Goal: Task Accomplishment & Management: Use online tool/utility

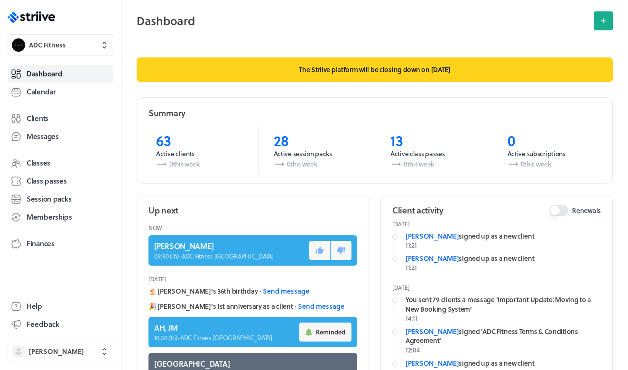
click at [63, 89] on link "Calendar" at bounding box center [61, 91] width 106 height 17
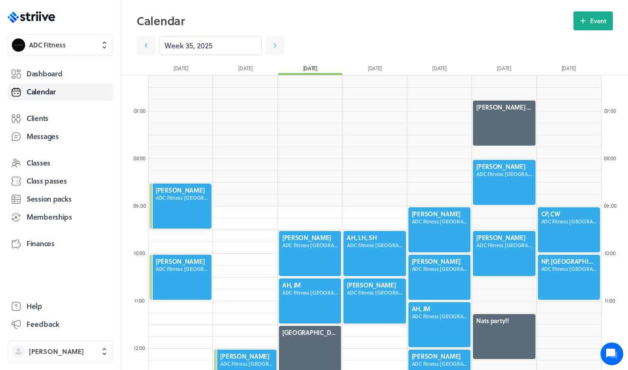
scroll to position [253, 0]
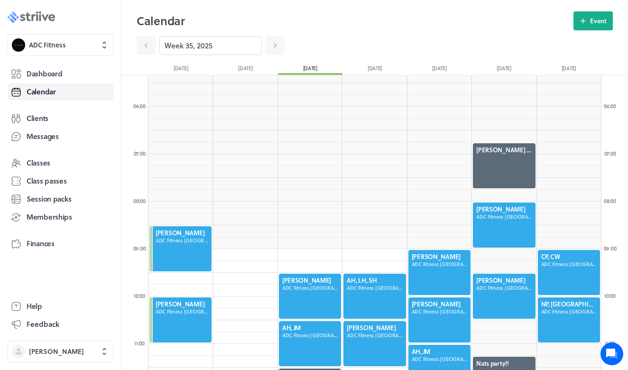
click at [46, 20] on icon ".st0{fill:#006BFF;} .st1{fill:#0A121C;} .st2{fill:url(#SVGID_1_);} .st3{fill:ur…" at bounding box center [31, 16] width 47 height 11
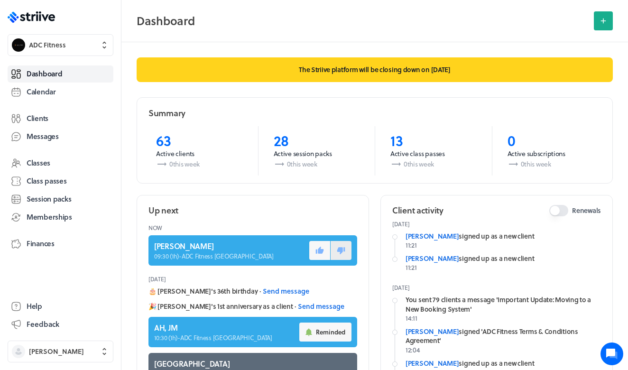
click at [344, 249] on icon at bounding box center [341, 250] width 8 height 7
click at [43, 94] on span "Calendar" at bounding box center [41, 92] width 29 height 10
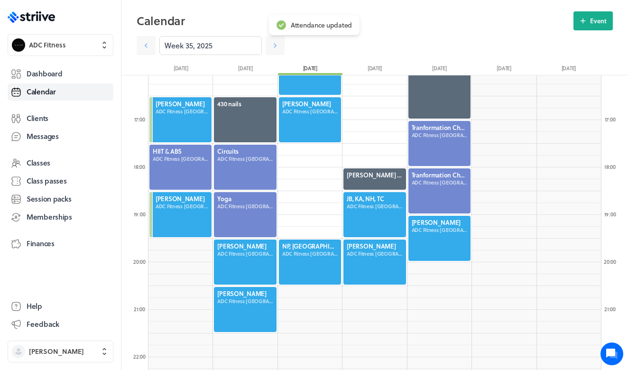
scroll to position [843, 0]
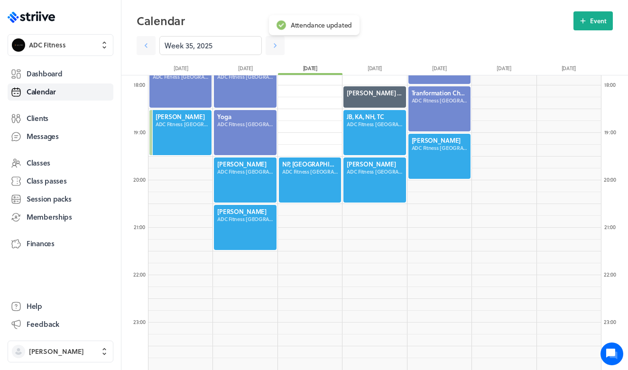
click at [246, 164] on div at bounding box center [245, 179] width 64 height 47
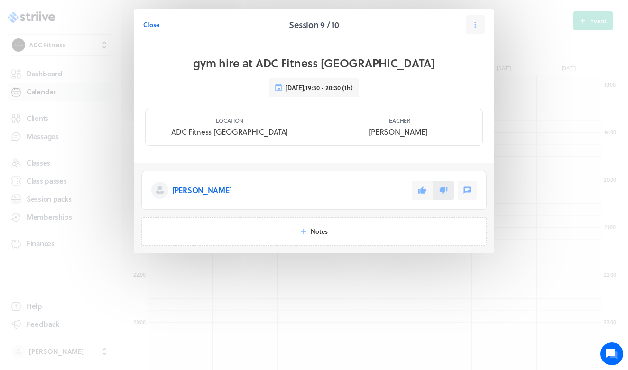
click at [439, 189] on icon at bounding box center [443, 190] width 9 height 9
click at [143, 24] on header "Close Session 9 / 10" at bounding box center [314, 24] width 360 height 31
click at [148, 23] on span "Close" at bounding box center [151, 24] width 16 height 9
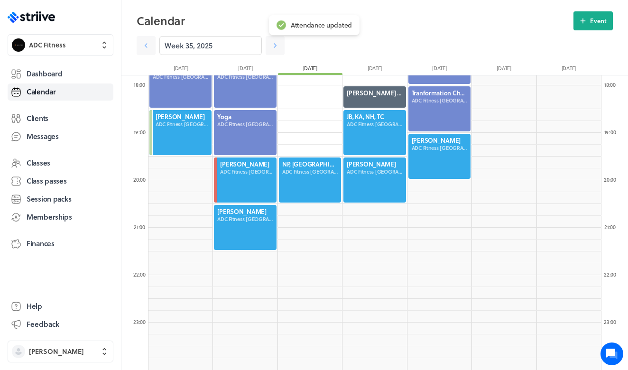
click at [257, 244] on div at bounding box center [245, 227] width 64 height 47
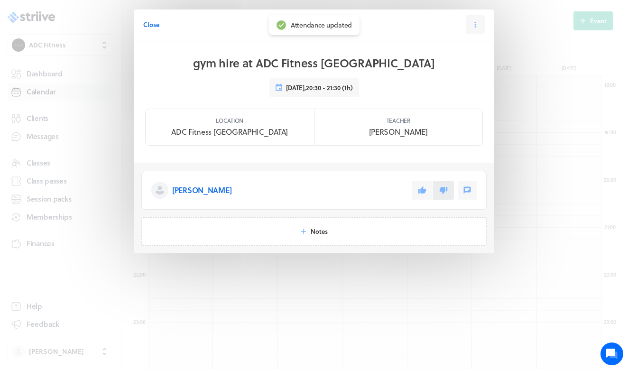
click at [445, 193] on icon at bounding box center [443, 190] width 9 height 9
click at [155, 27] on span "Close" at bounding box center [151, 24] width 16 height 9
